Goal: Task Accomplishment & Management: Manage account settings

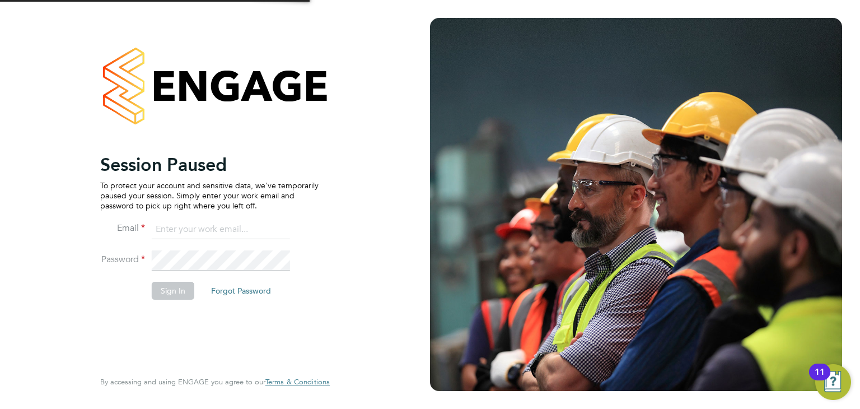
type input "jack.berry@wearefootprint.co.uk"
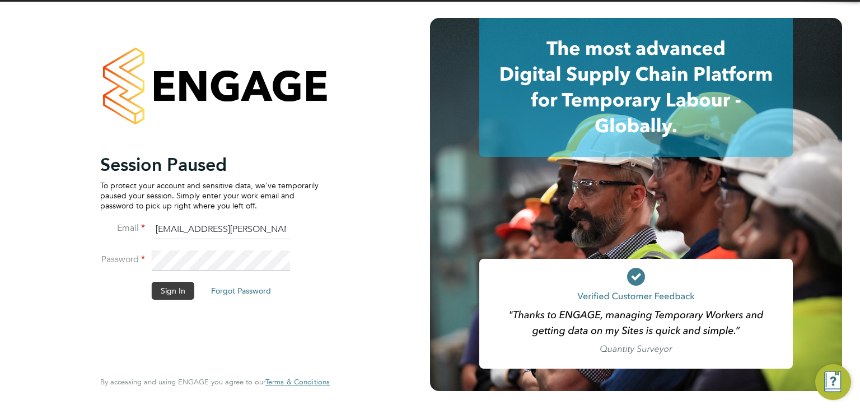
click at [173, 295] on button "Sign In" at bounding box center [173, 291] width 43 height 18
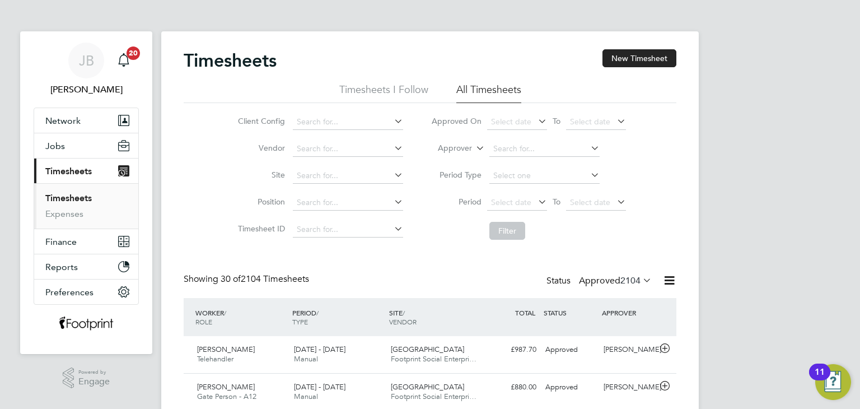
click at [616, 283] on label "Approved 2104" at bounding box center [615, 280] width 73 height 11
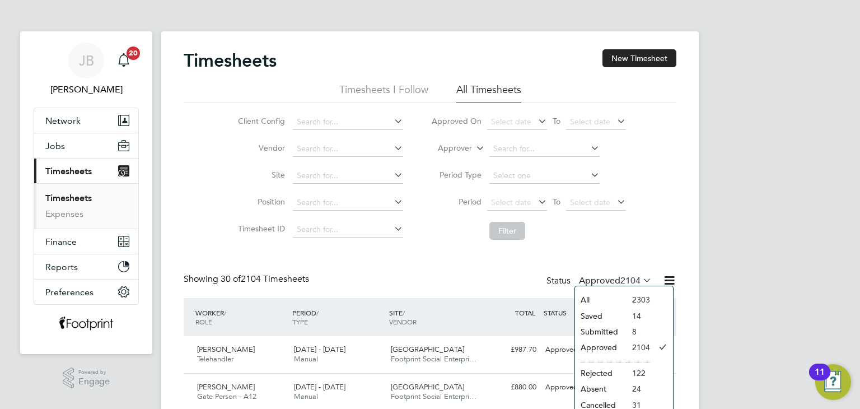
click at [606, 330] on li "Submitted" at bounding box center [601, 332] width 52 height 16
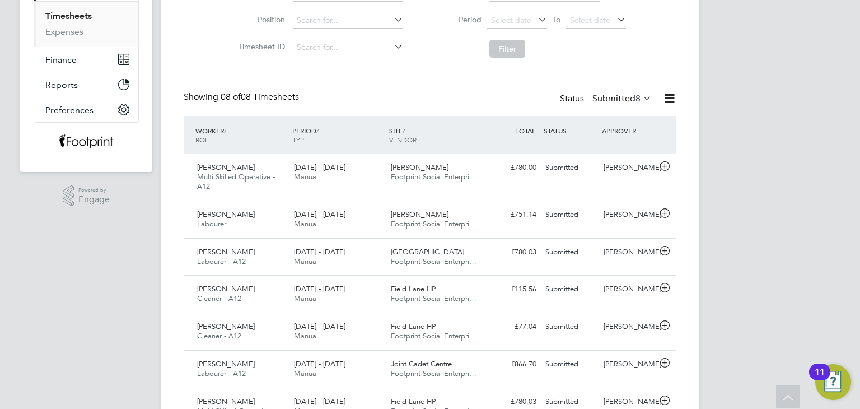
click at [616, 100] on label "Submitted 8" at bounding box center [622, 98] width 59 height 11
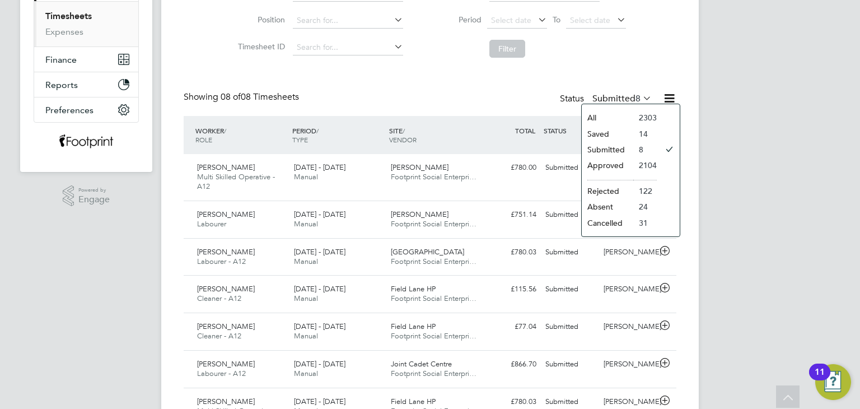
click at [607, 166] on li "Approved" at bounding box center [608, 165] width 52 height 16
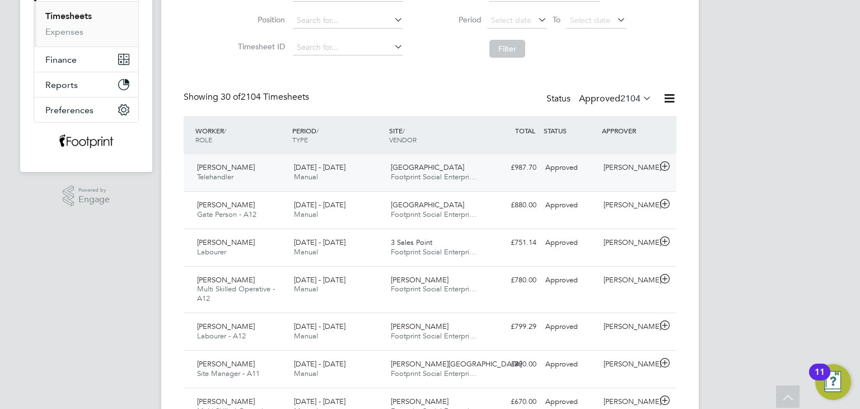
click at [373, 179] on div "[DATE] - [DATE] Manual" at bounding box center [338, 173] width 97 height 28
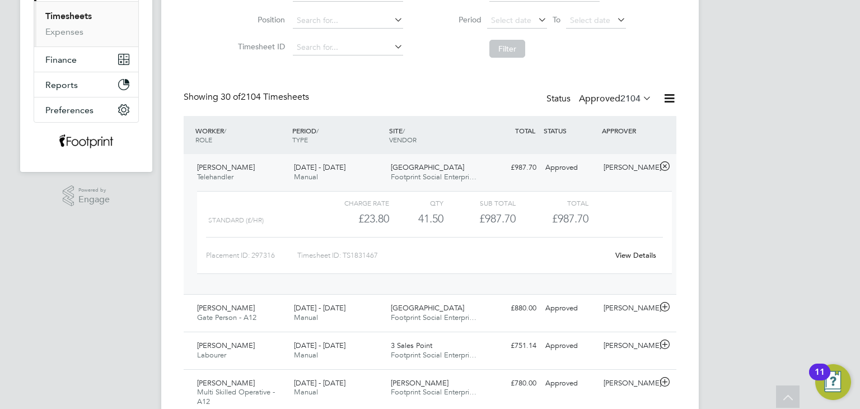
click at [637, 254] on link "View Details" at bounding box center [636, 255] width 41 height 10
click at [458, 171] on div "School Street Footprint Social Enterpri…" at bounding box center [435, 173] width 97 height 28
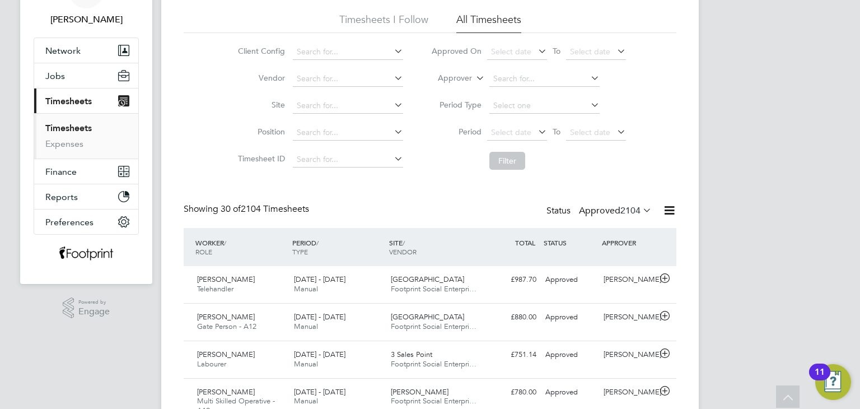
click at [625, 209] on span "2104" at bounding box center [631, 210] width 20 height 11
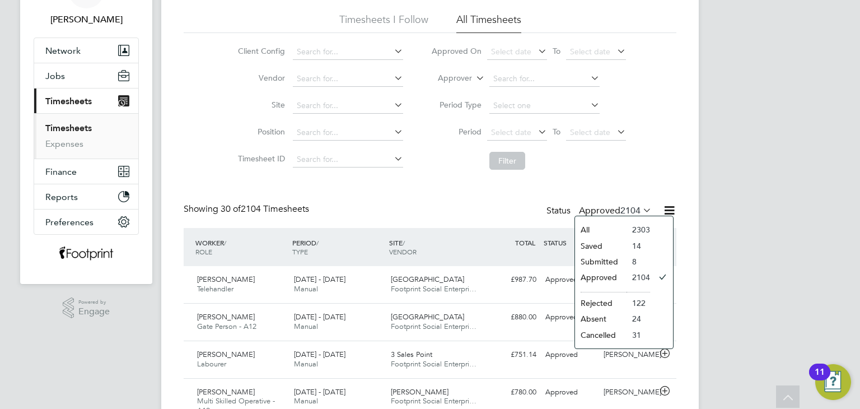
click at [609, 265] on li "Submitted" at bounding box center [601, 262] width 52 height 16
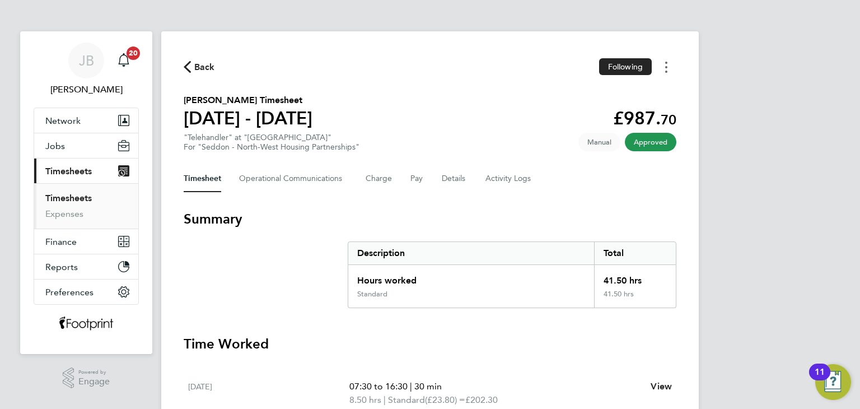
click at [670, 68] on button "Timesheets Menu" at bounding box center [666, 66] width 20 height 17
click at [593, 92] on link "Download timesheet" at bounding box center [609, 92] width 134 height 22
